Goal: Task Accomplishment & Management: Check status

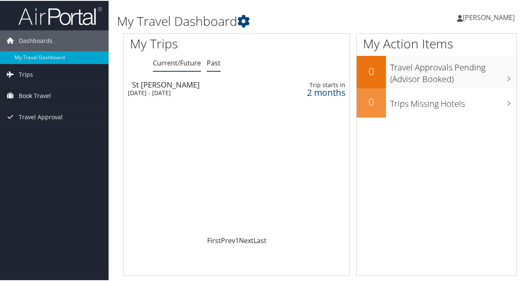
click at [213, 64] on link "Past" at bounding box center [214, 62] width 14 height 9
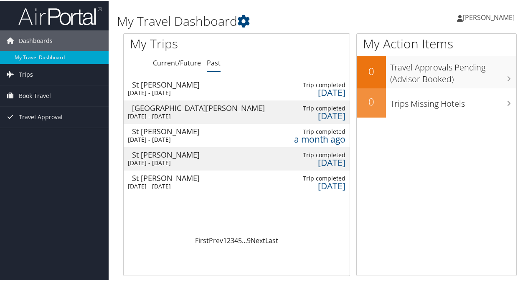
click at [156, 92] on div "[DATE] - [DATE]" at bounding box center [197, 93] width 138 height 8
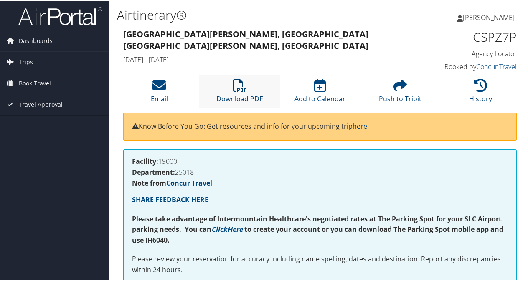
click at [235, 95] on link "Download PDF" at bounding box center [239, 93] width 46 height 20
